Goal: Download file/media

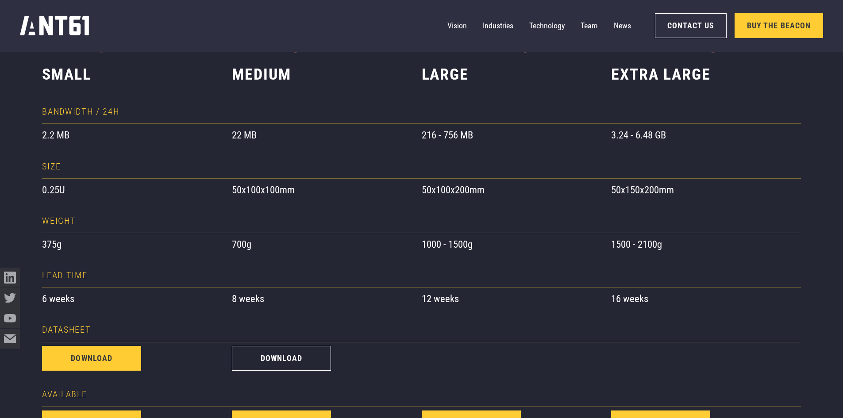
scroll to position [752, 0]
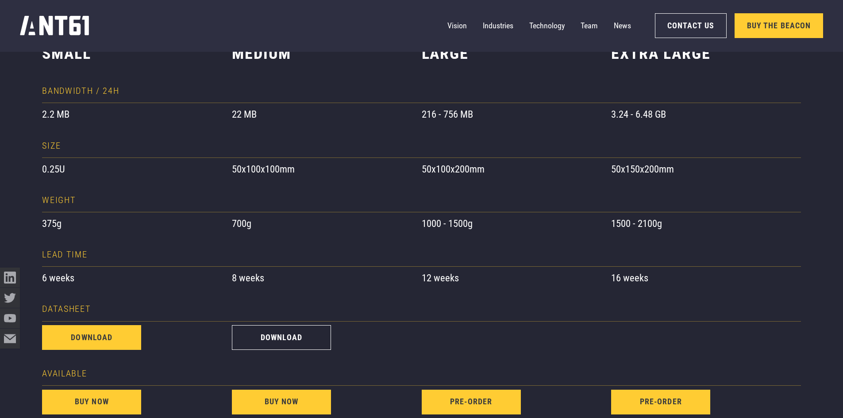
click at [88, 334] on link "download" at bounding box center [91, 337] width 99 height 25
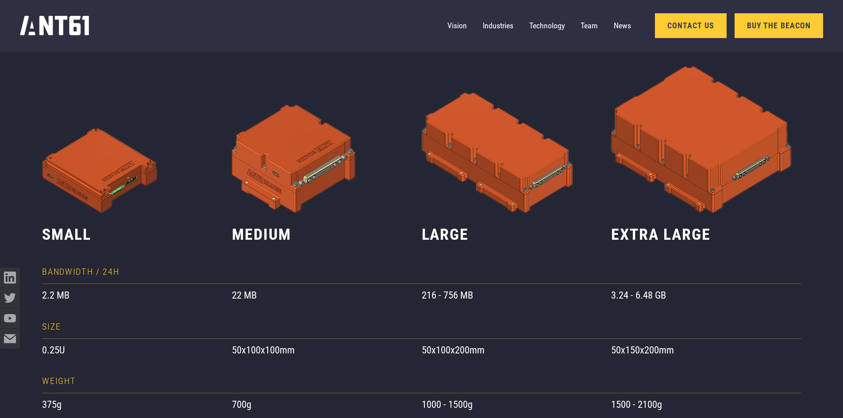
scroll to position [571, 0]
click at [595, 31] on link "Team" at bounding box center [589, 26] width 17 height 20
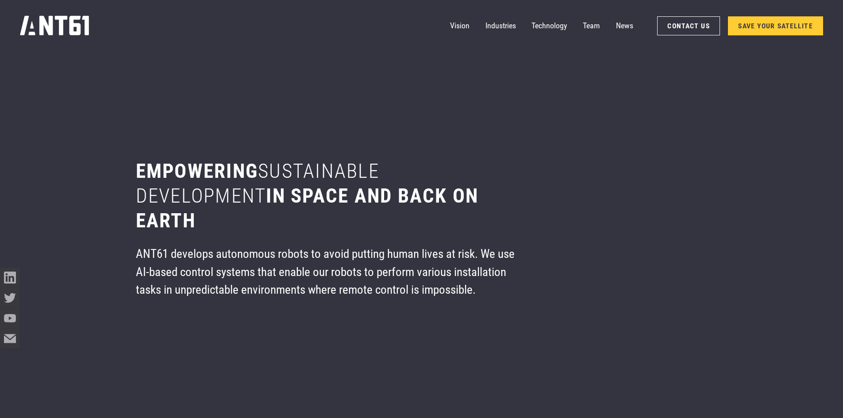
scroll to position [5020, 0]
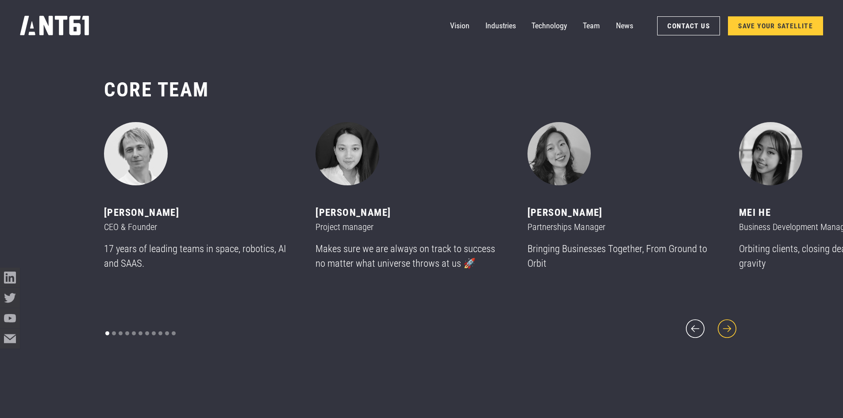
click at [737, 317] on icon "next slide" at bounding box center [727, 329] width 24 height 24
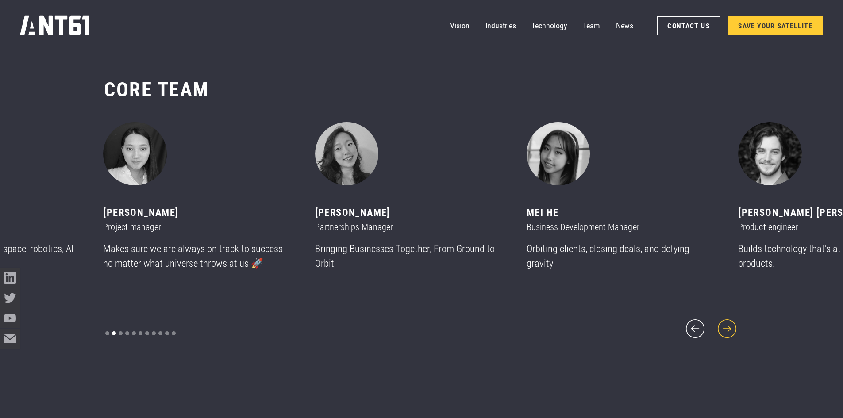
click at [729, 327] on icon "next slide" at bounding box center [727, 329] width 24 height 24
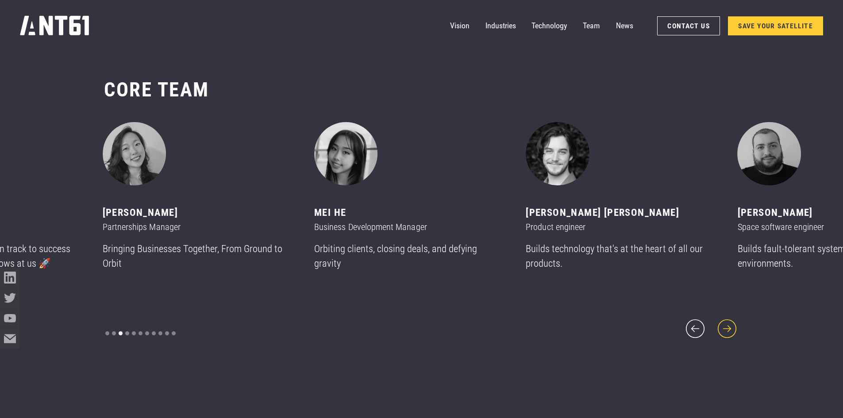
click at [728, 326] on icon "next slide" at bounding box center [727, 329] width 24 height 24
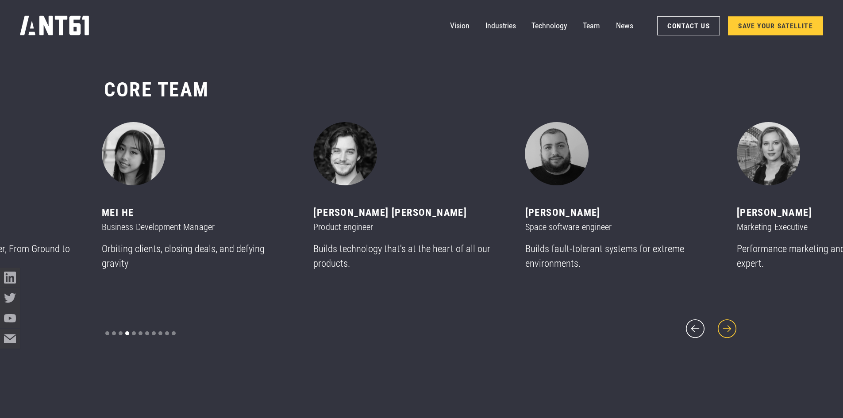
click at [728, 326] on icon "next slide" at bounding box center [727, 329] width 24 height 24
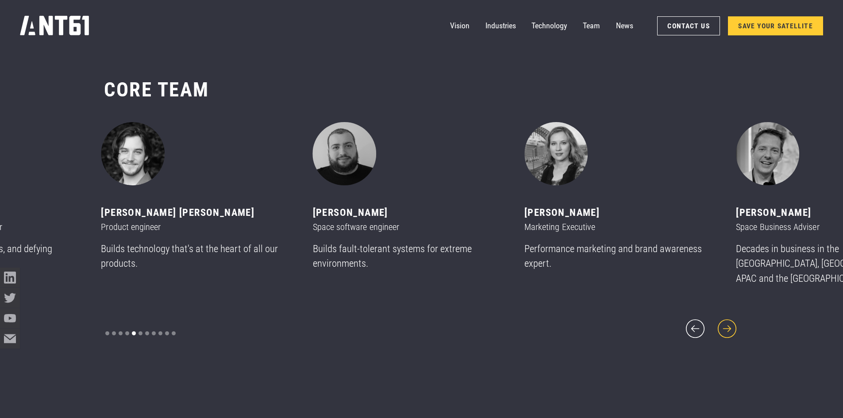
click at [729, 321] on icon "next slide" at bounding box center [727, 329] width 24 height 24
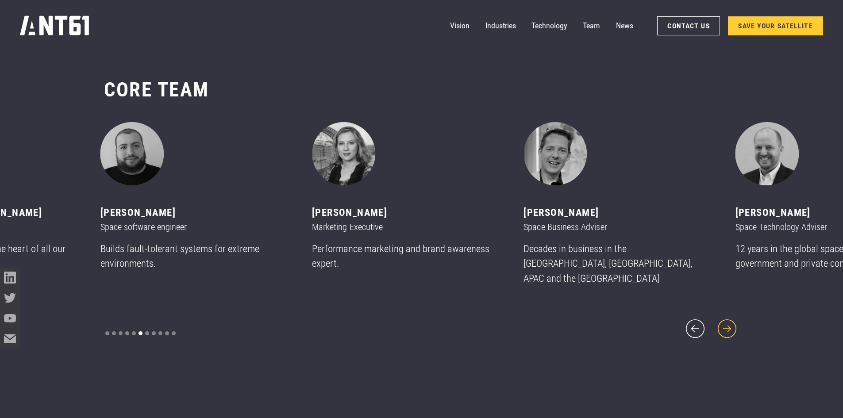
click at [729, 321] on icon "next slide" at bounding box center [727, 329] width 24 height 24
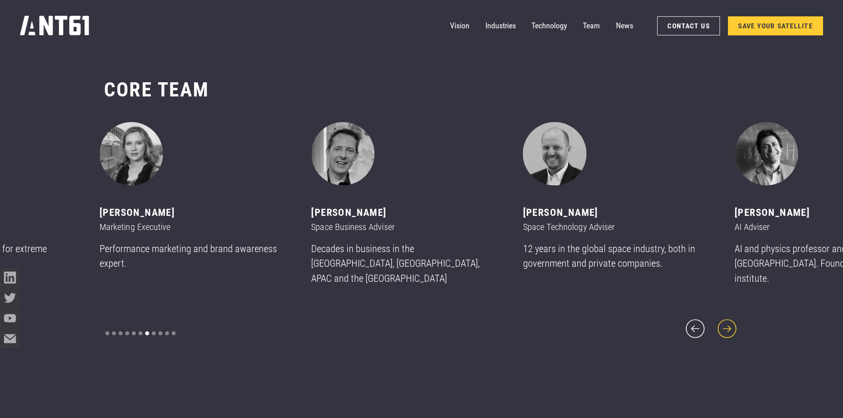
click at [729, 320] on icon "next slide" at bounding box center [727, 329] width 19 height 19
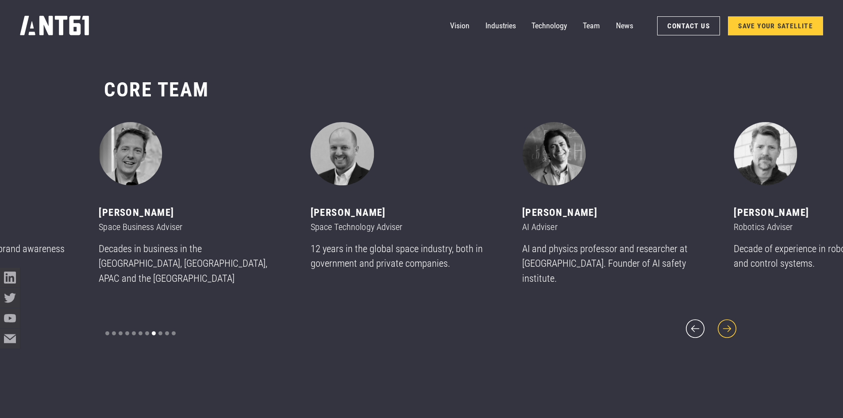
click at [729, 320] on icon "next slide" at bounding box center [727, 329] width 19 height 19
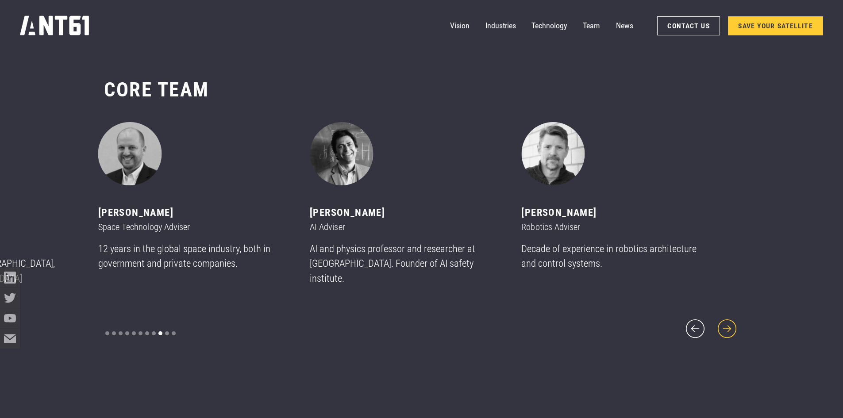
click at [729, 320] on icon "next slide" at bounding box center [727, 329] width 19 height 19
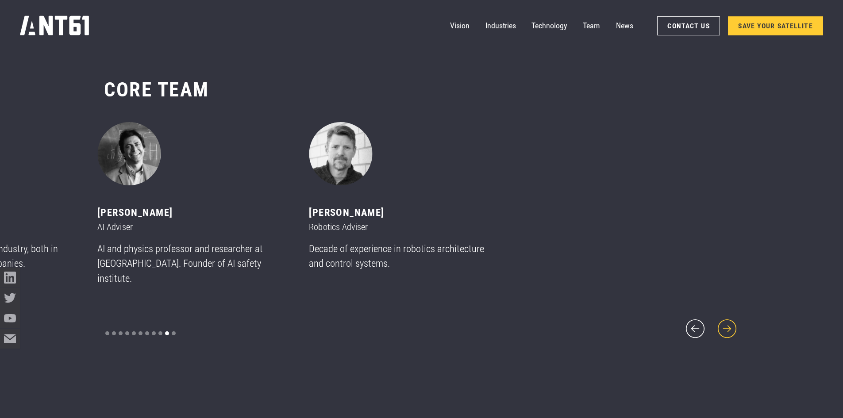
click at [725, 317] on icon "next slide" at bounding box center [727, 329] width 24 height 24
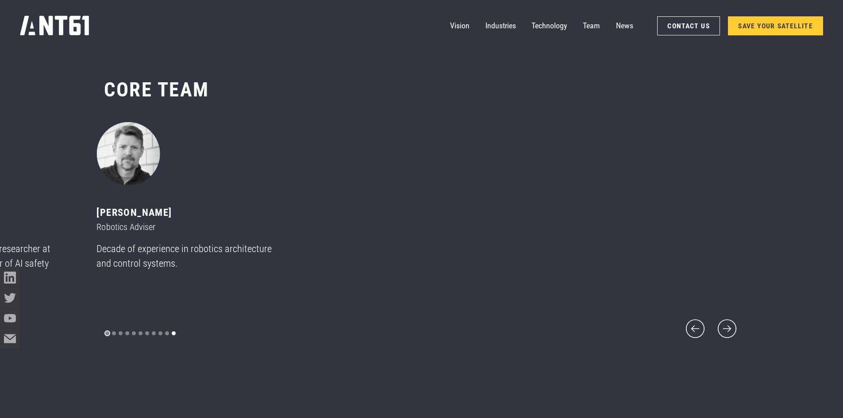
click at [106, 332] on div "Show slide 1 of 11" at bounding box center [107, 334] width 4 height 4
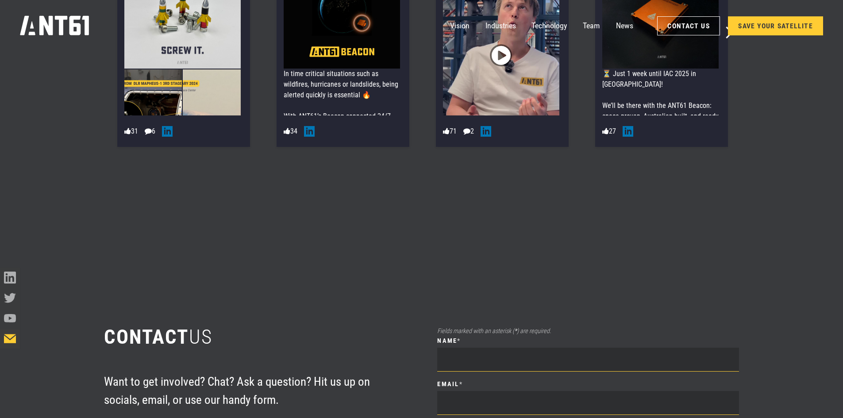
scroll to position [5418, 0]
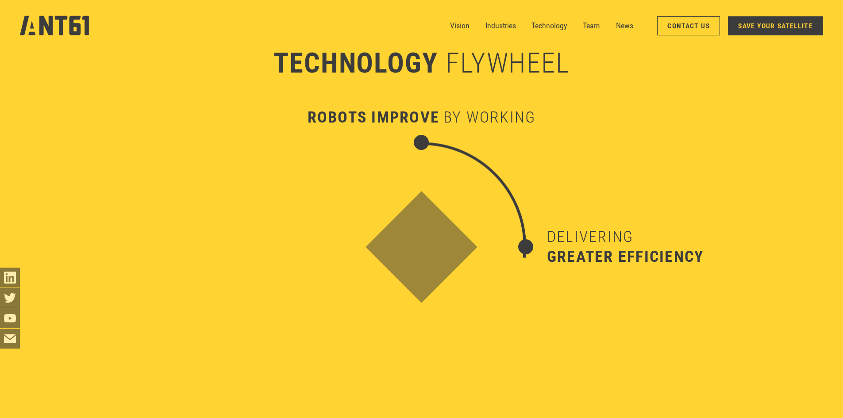
drag, startPoint x: 432, startPoint y: 370, endPoint x: 412, endPoint y: 222, distance: 149.6
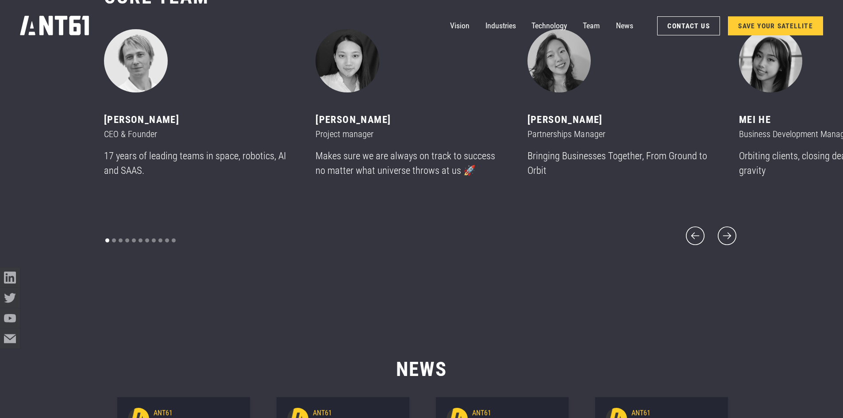
scroll to position [5113, 0]
